Goal: Check status: Check status

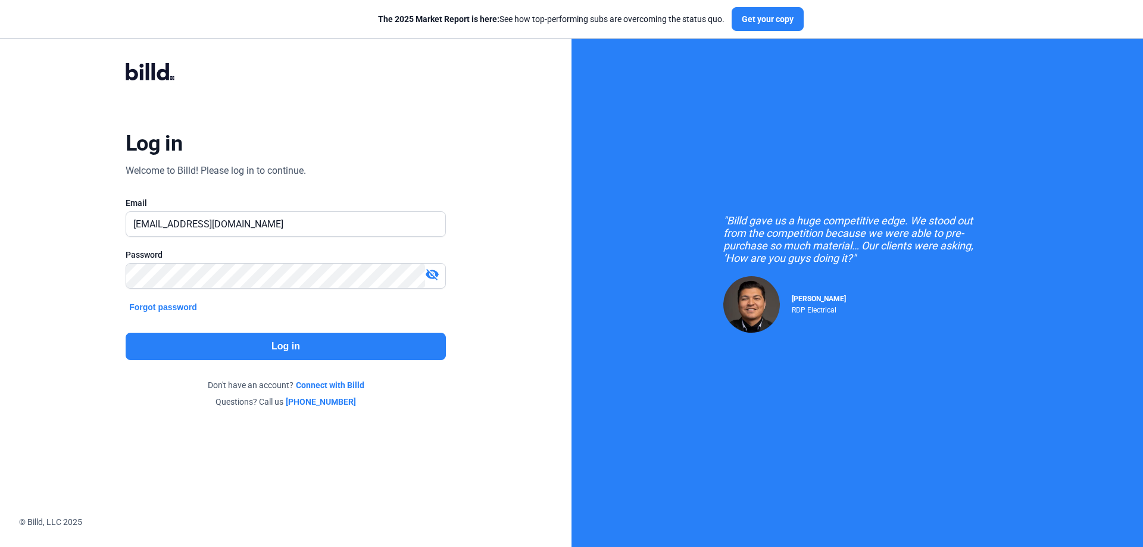
click at [283, 347] on button "Log in" at bounding box center [286, 346] width 320 height 27
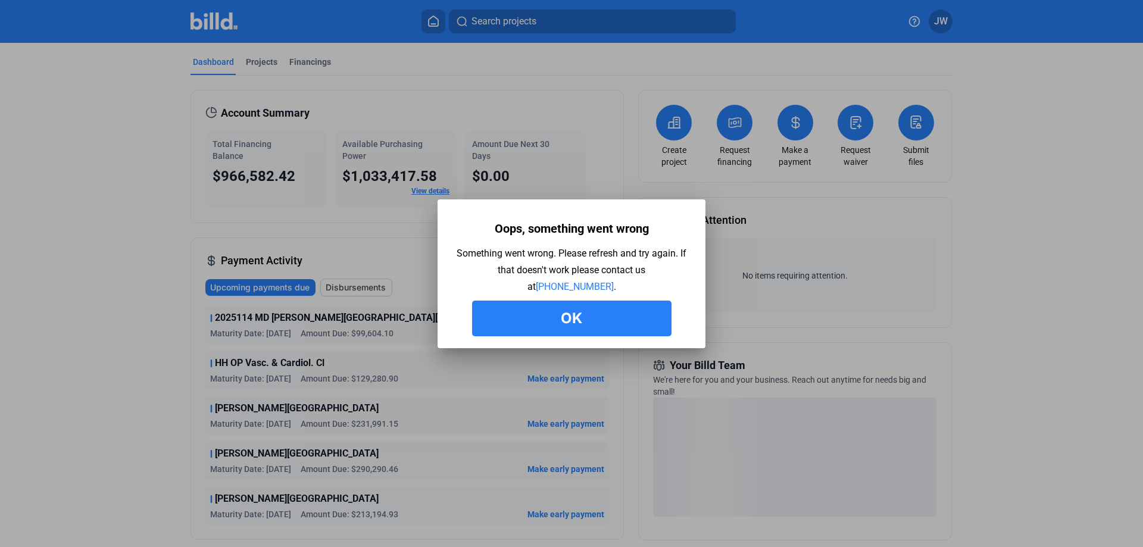
click at [576, 319] on button "Ok" at bounding box center [571, 319] width 199 height 36
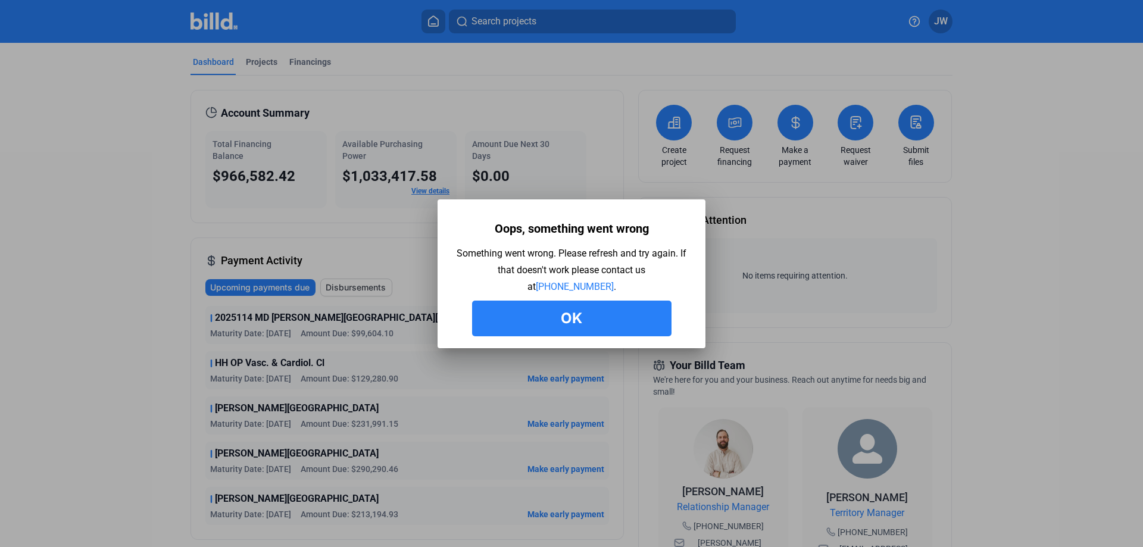
click at [571, 314] on button "Ok" at bounding box center [571, 319] width 199 height 36
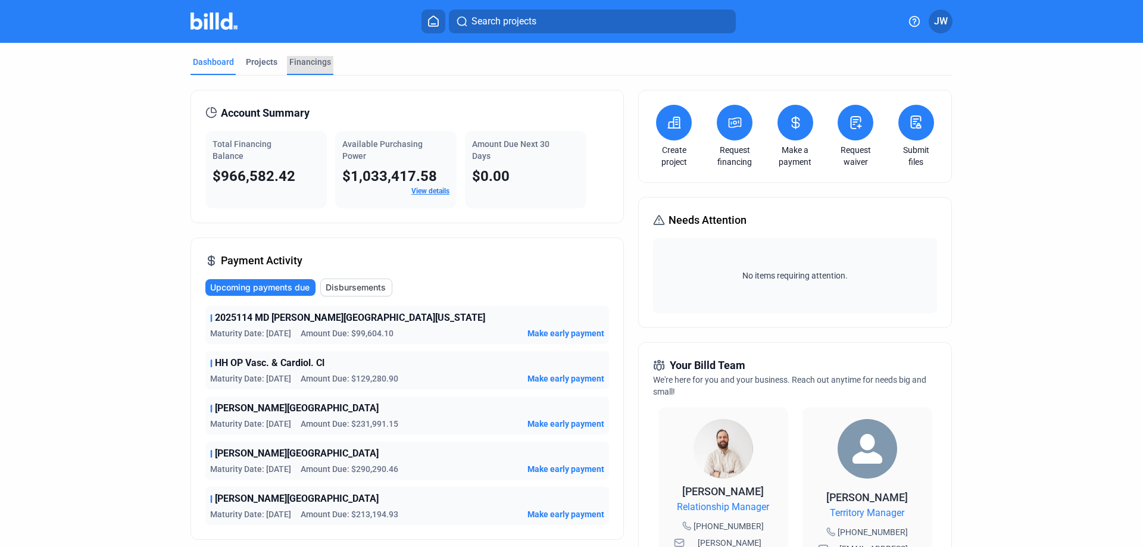
click at [310, 64] on div "Financings" at bounding box center [310, 62] width 42 height 12
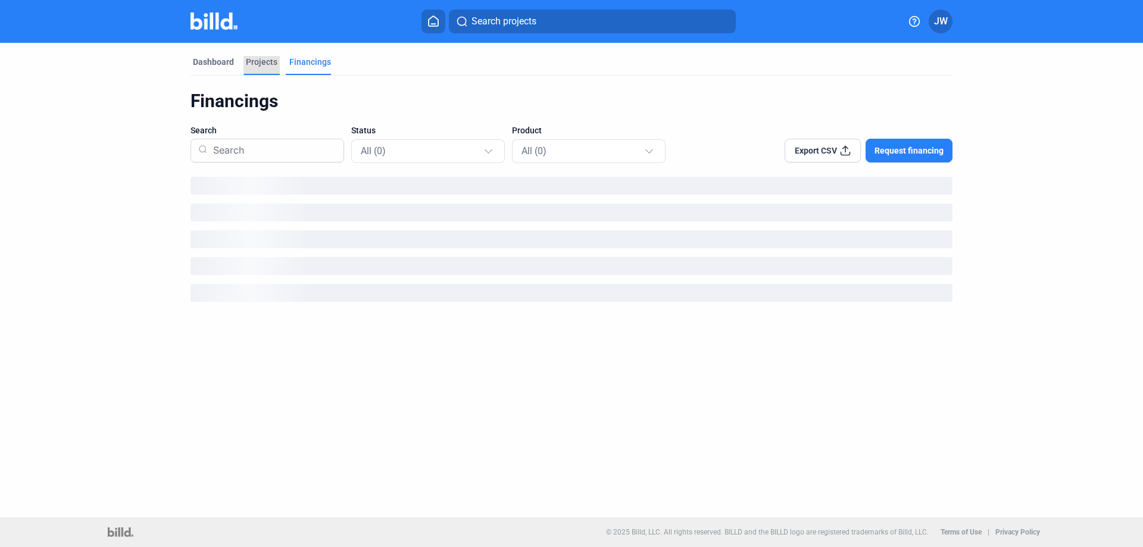
click at [255, 63] on div "Projects" at bounding box center [262, 62] width 32 height 12
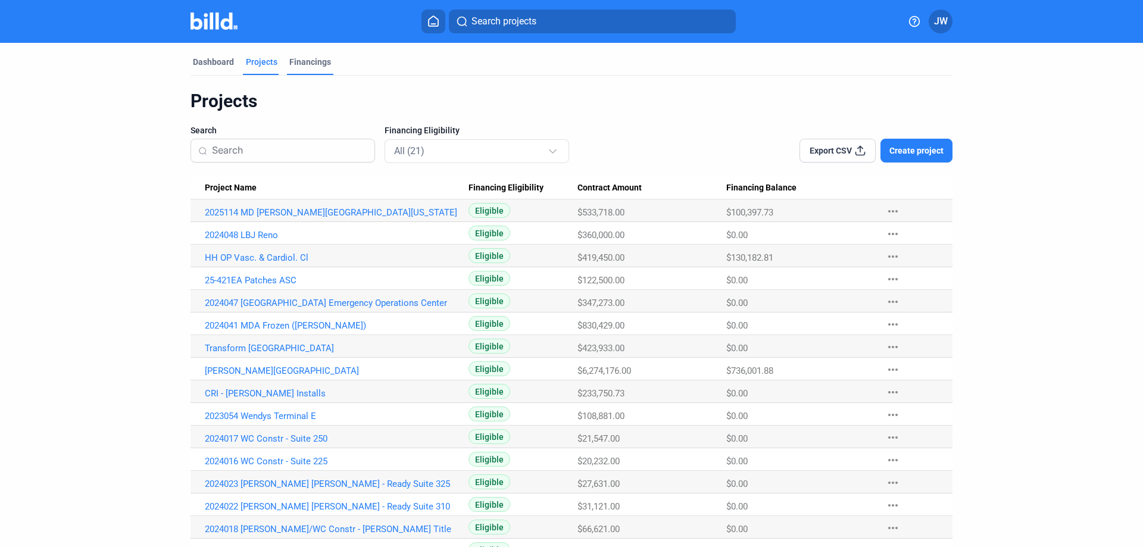
click at [310, 67] on div "Financings" at bounding box center [310, 62] width 42 height 12
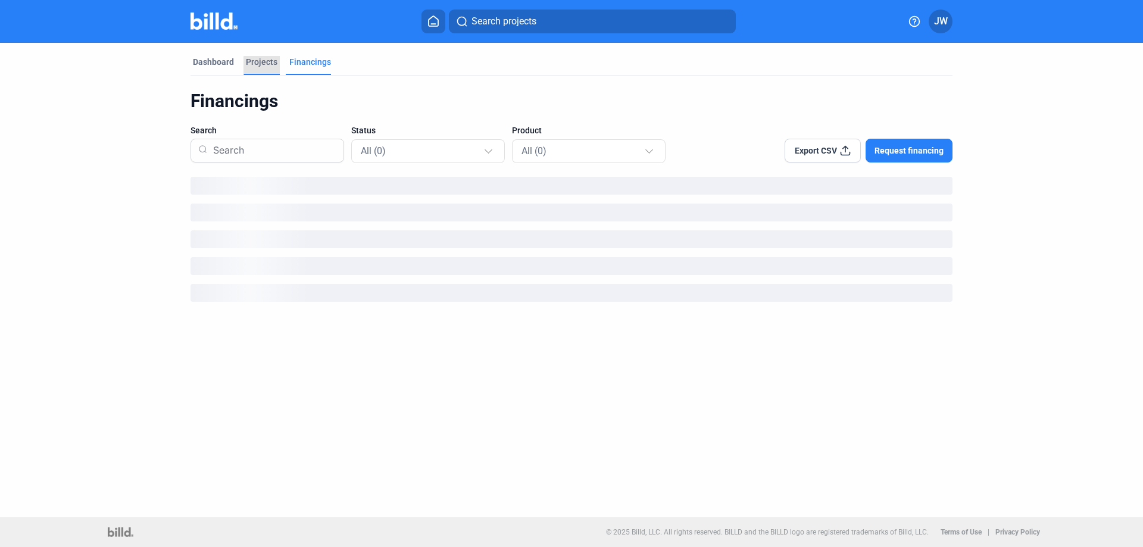
click at [265, 65] on div "Projects" at bounding box center [262, 62] width 32 height 12
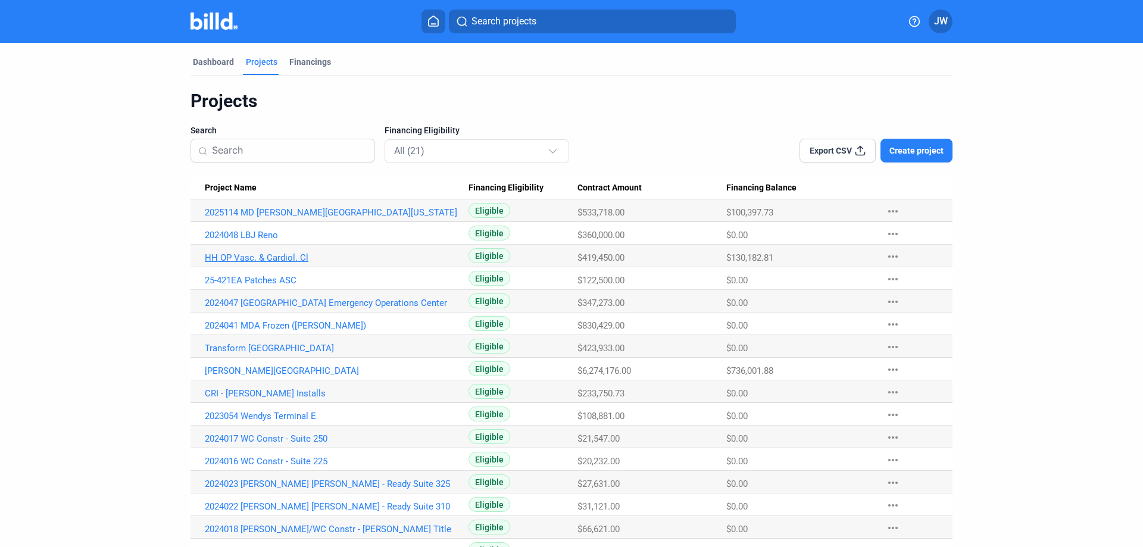
click at [279, 218] on link "HH OP Vasc. & Cardiol. Cl" at bounding box center [337, 212] width 264 height 11
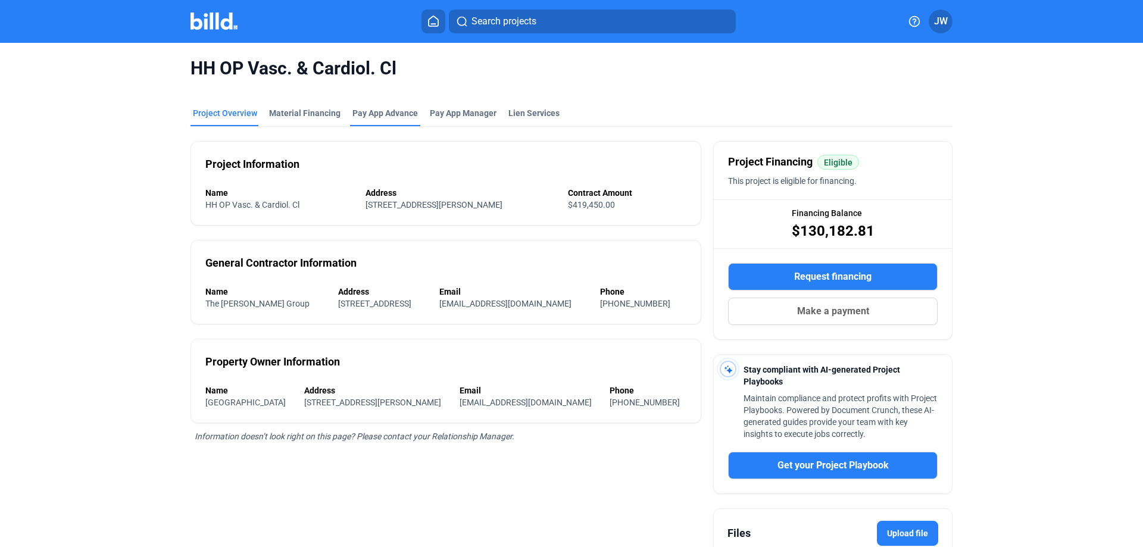
click at [382, 111] on div "Pay App Advance" at bounding box center [384, 113] width 65 height 12
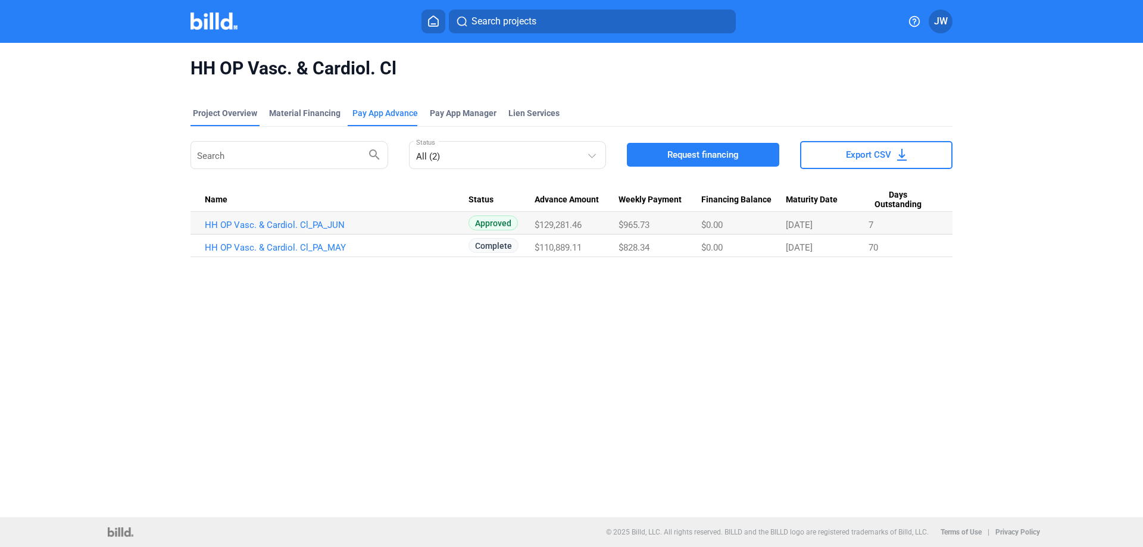
click at [226, 112] on div "Project Overview" at bounding box center [225, 113] width 64 height 12
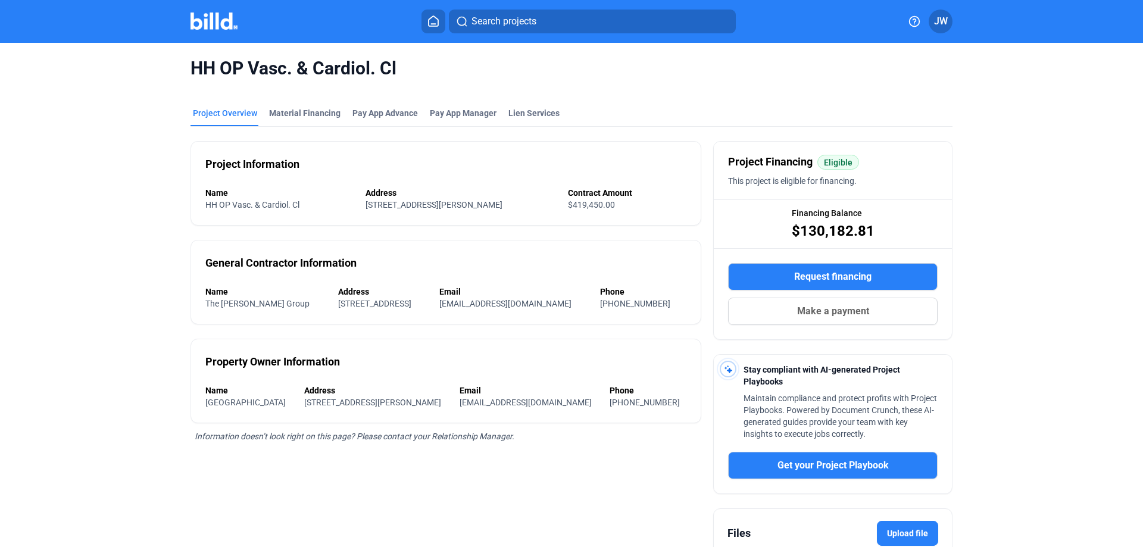
click at [218, 23] on img at bounding box center [214, 21] width 47 height 17
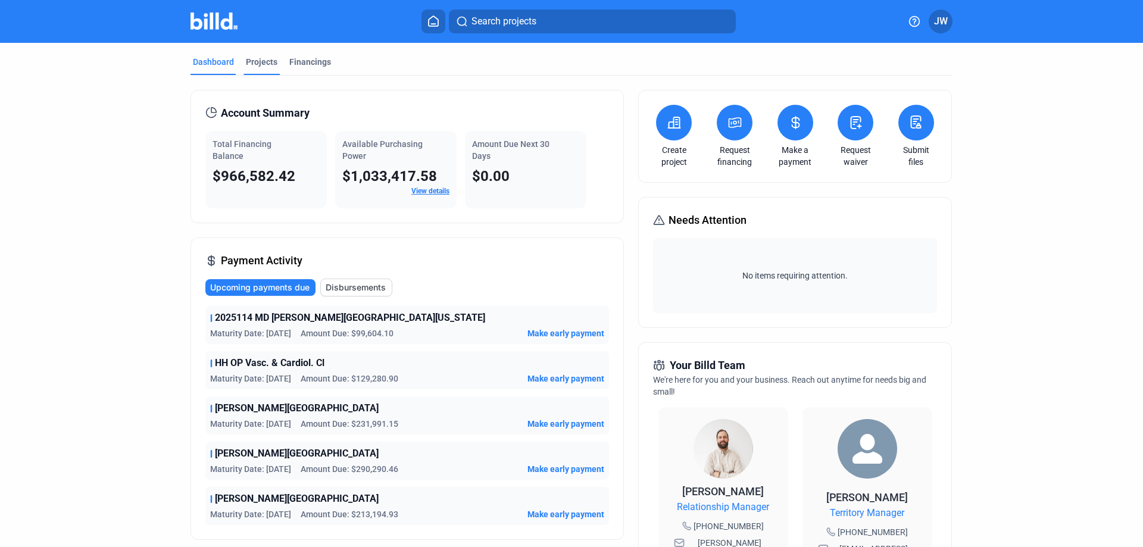
click at [257, 57] on div "Projects" at bounding box center [262, 62] width 32 height 12
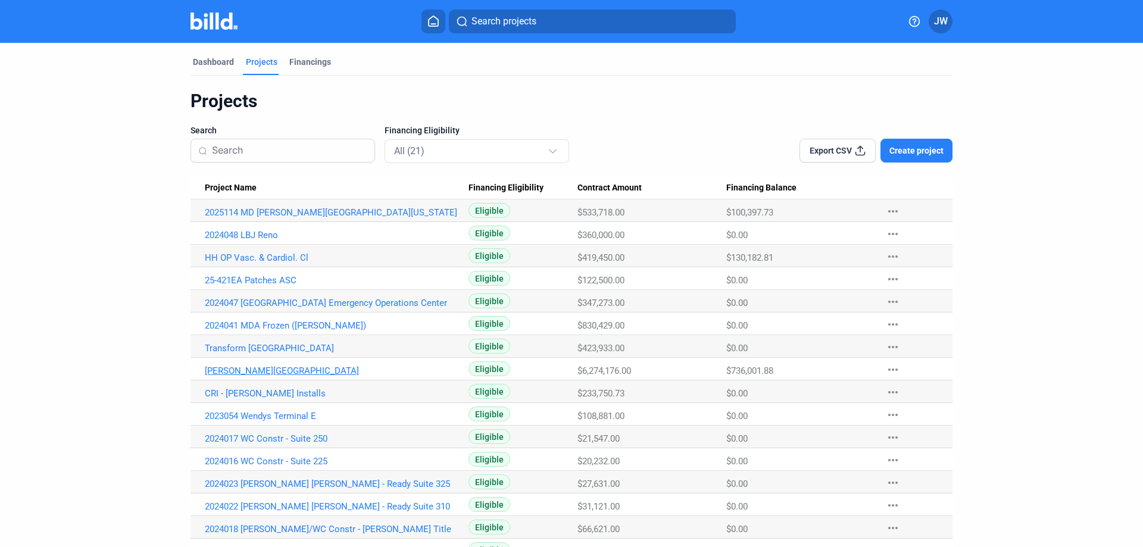
click at [258, 218] on link "[PERSON_NAME][GEOGRAPHIC_DATA]" at bounding box center [337, 212] width 264 height 11
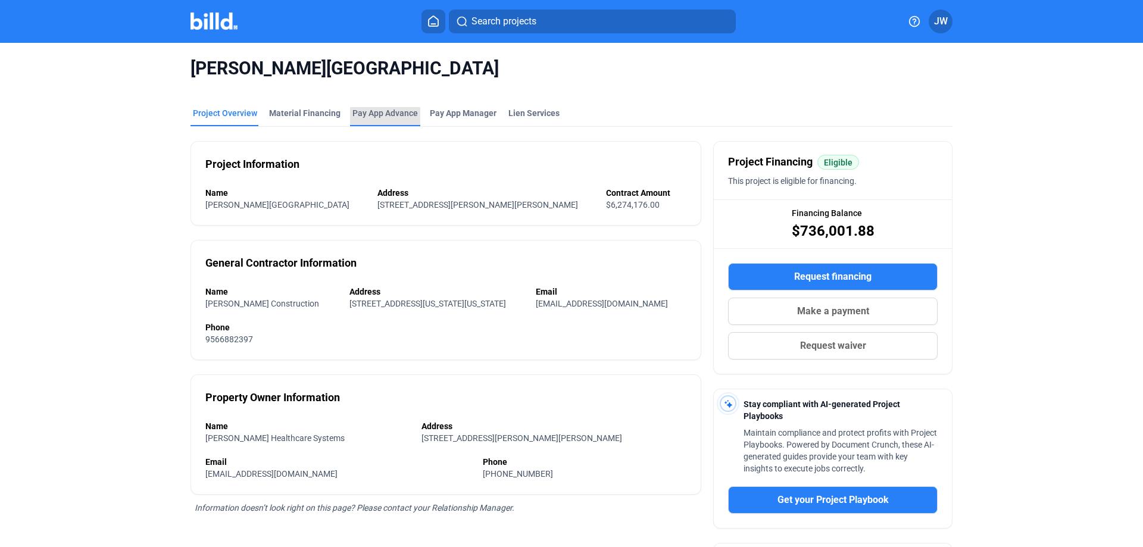
click at [381, 115] on div "Pay App Advance" at bounding box center [384, 113] width 65 height 12
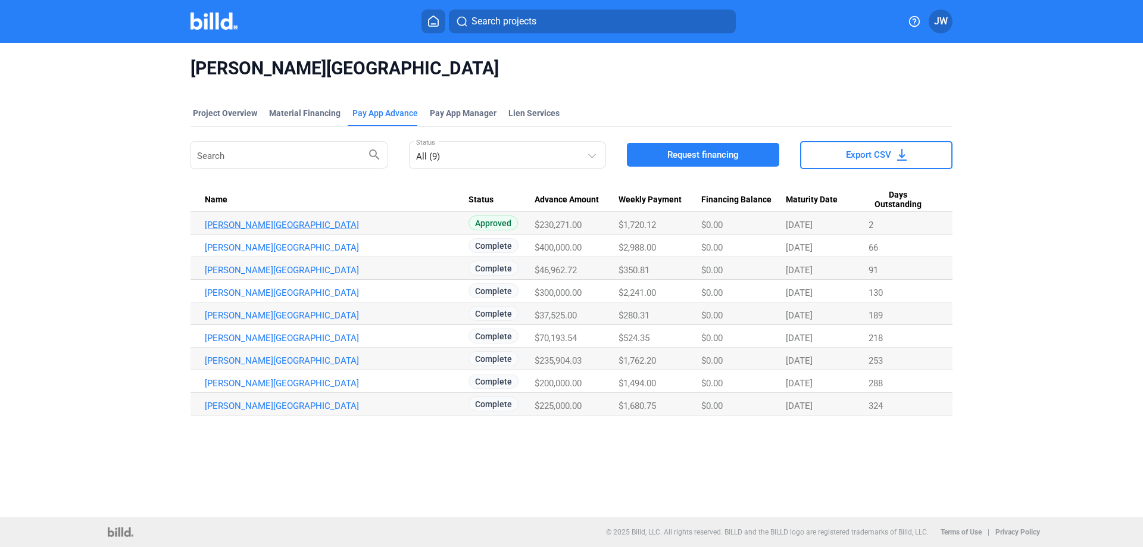
click at [300, 225] on link "[PERSON_NAME][GEOGRAPHIC_DATA]" at bounding box center [337, 225] width 264 height 11
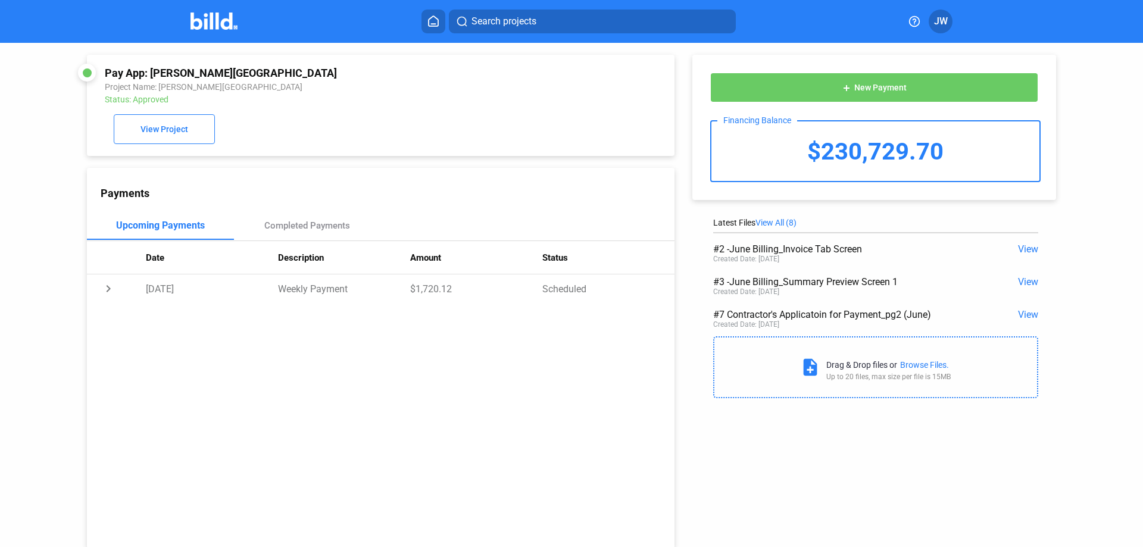
click at [1026, 246] on span "View" at bounding box center [1028, 248] width 20 height 11
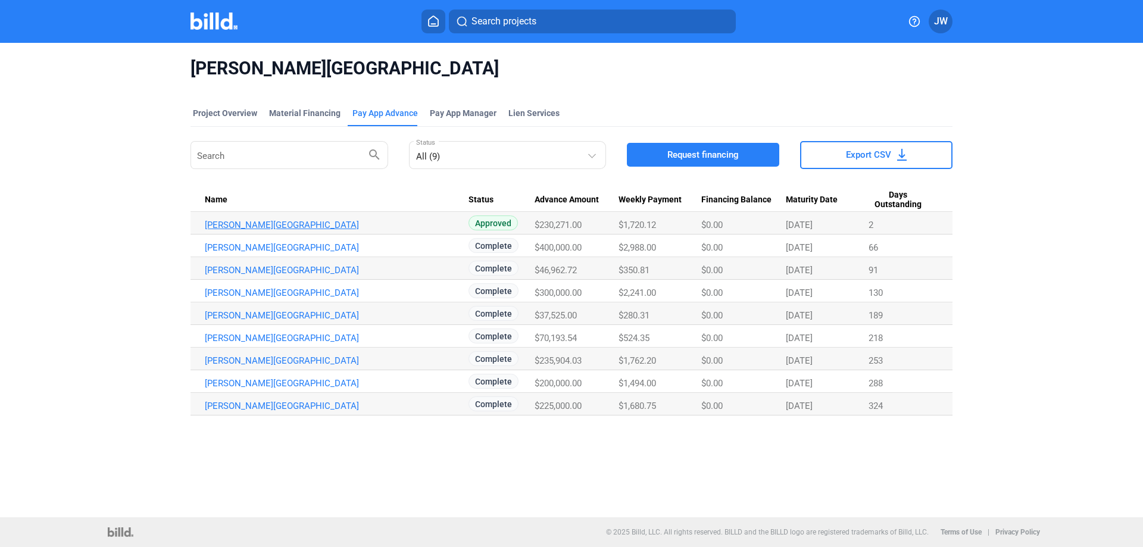
click at [294, 221] on link "[PERSON_NAME][GEOGRAPHIC_DATA]" at bounding box center [337, 225] width 264 height 11
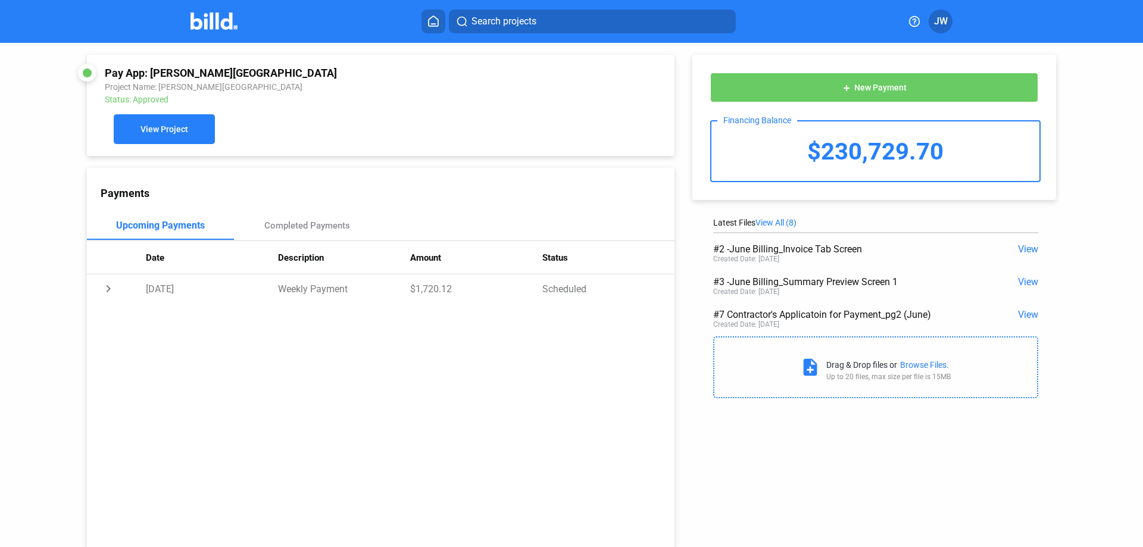
click at [173, 132] on span "View Project" at bounding box center [164, 130] width 48 height 10
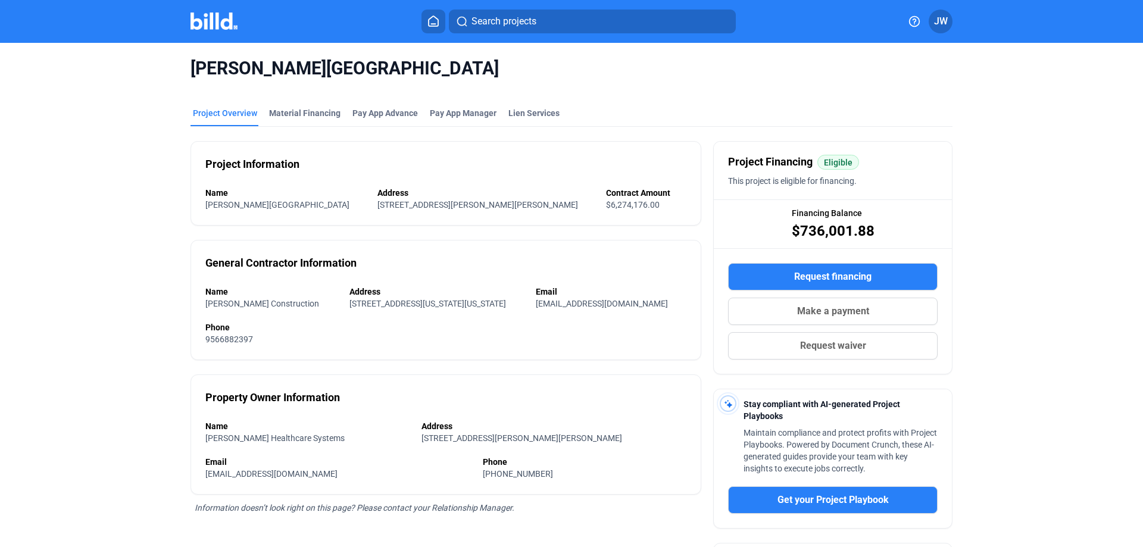
click at [216, 19] on img at bounding box center [214, 21] width 47 height 17
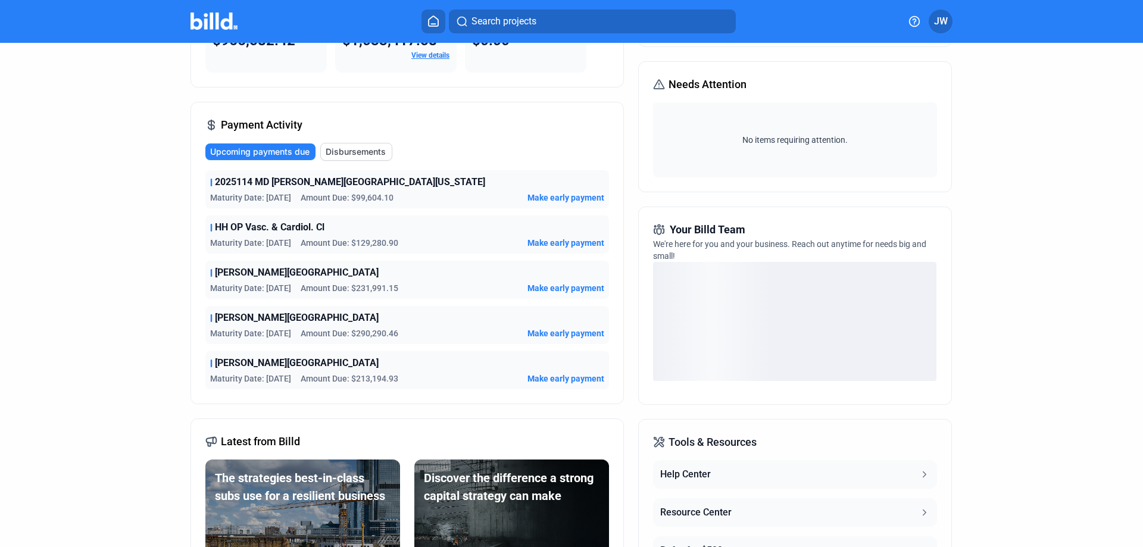
scroll to position [149, 0]
